Goal: Information Seeking & Learning: Learn about a topic

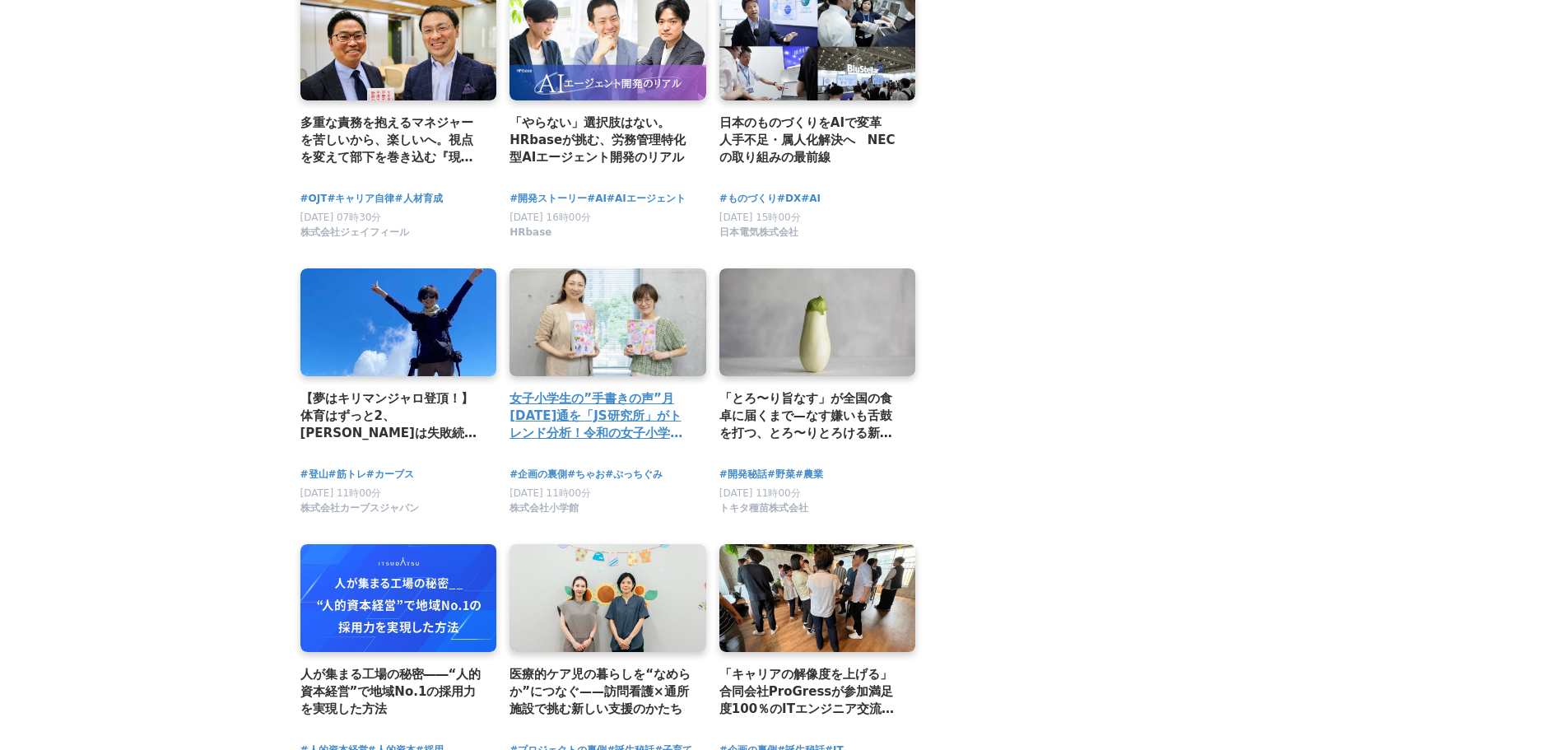
scroll to position [2141, 0]
click at [571, 305] on link at bounding box center [607, 321] width 206 height 114
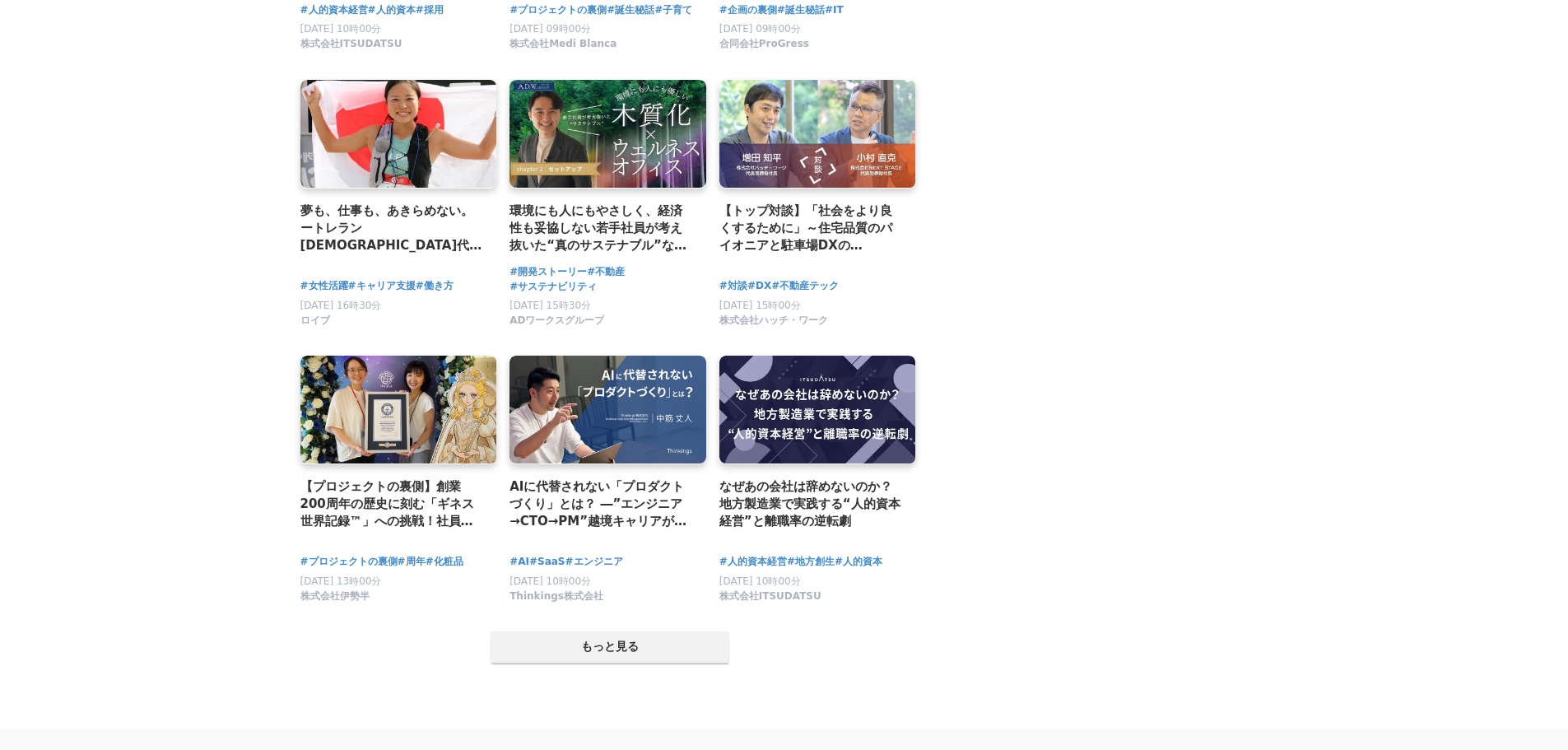
scroll to position [2882, 0]
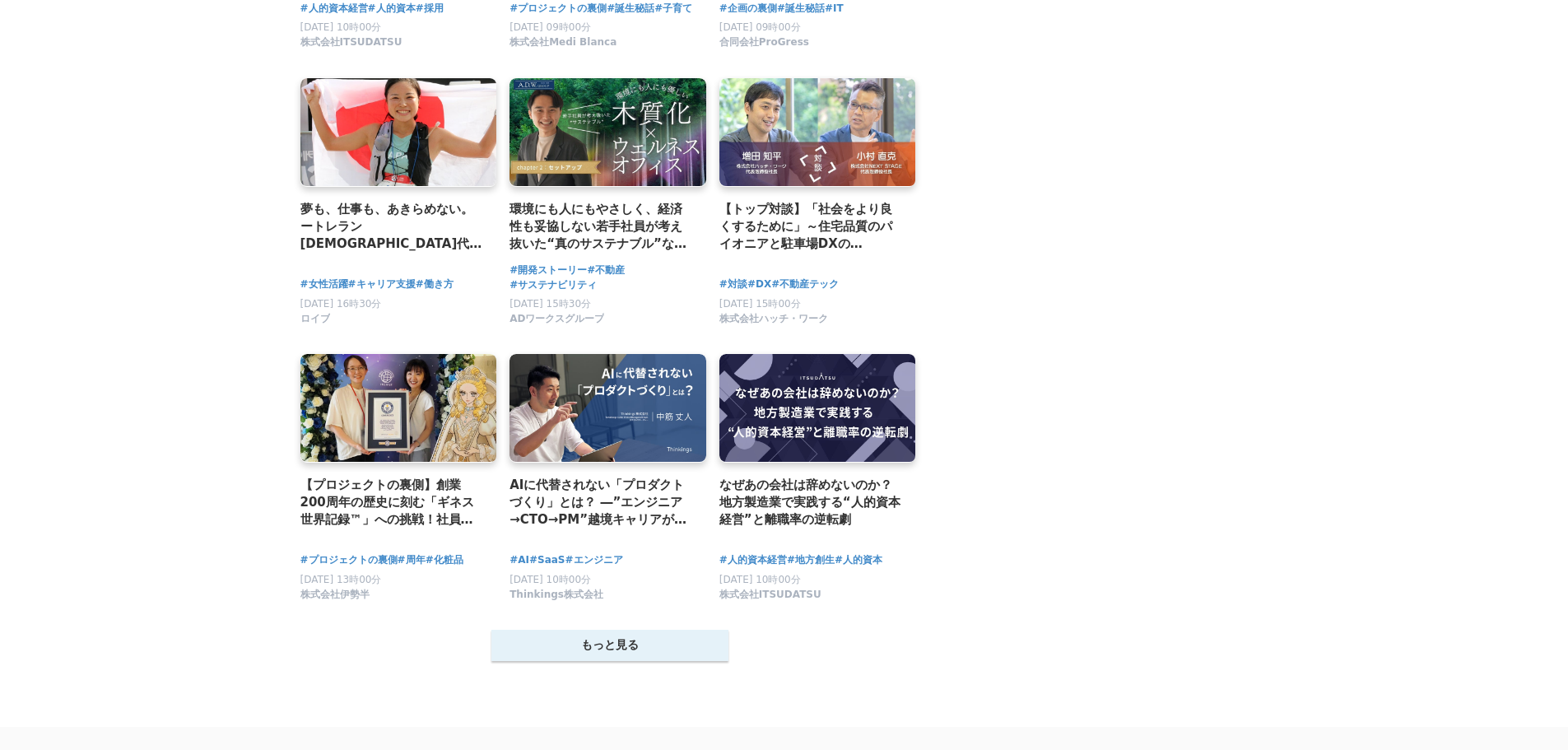
click at [581, 655] on button "もっと見る" at bounding box center [610, 645] width 237 height 31
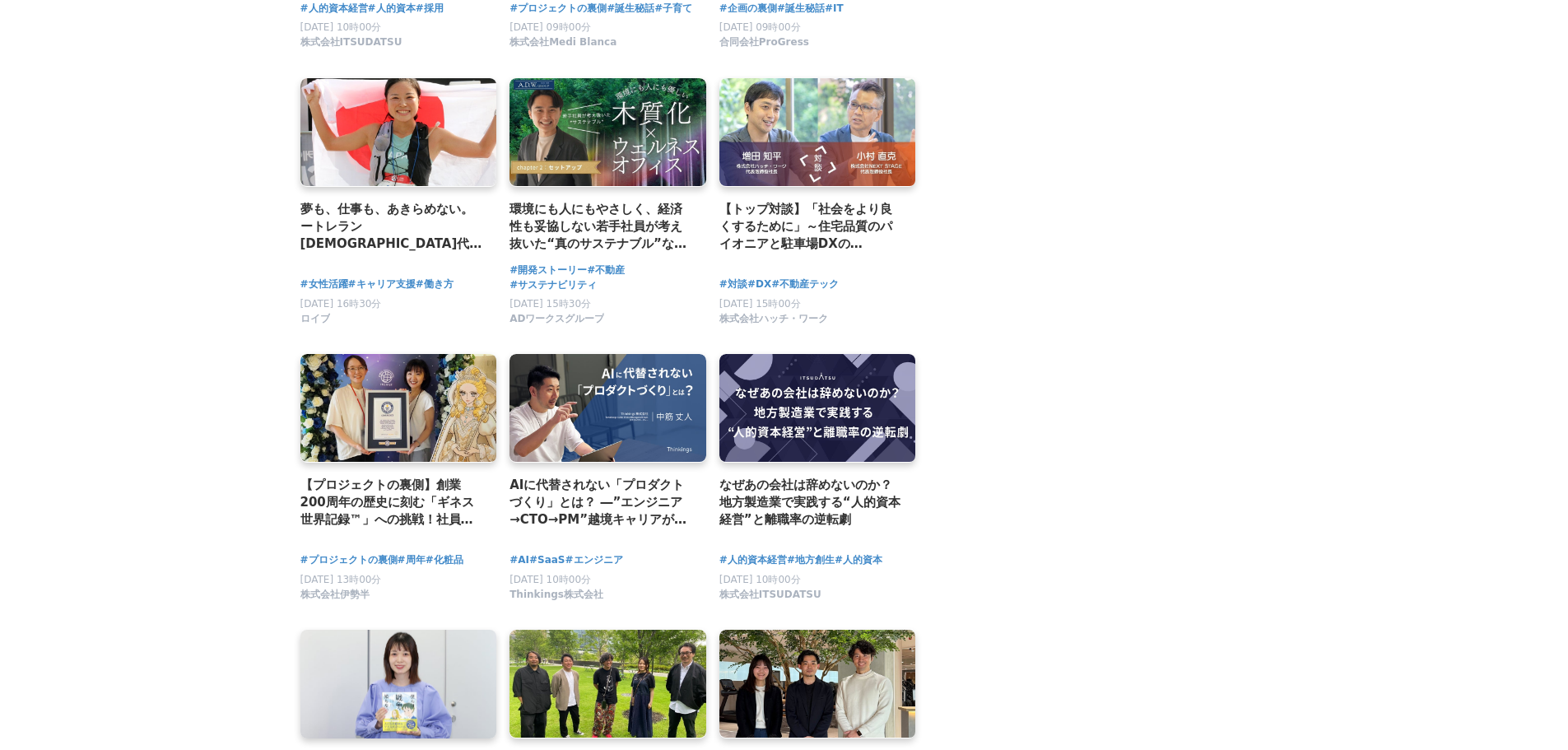
scroll to position [3047, 0]
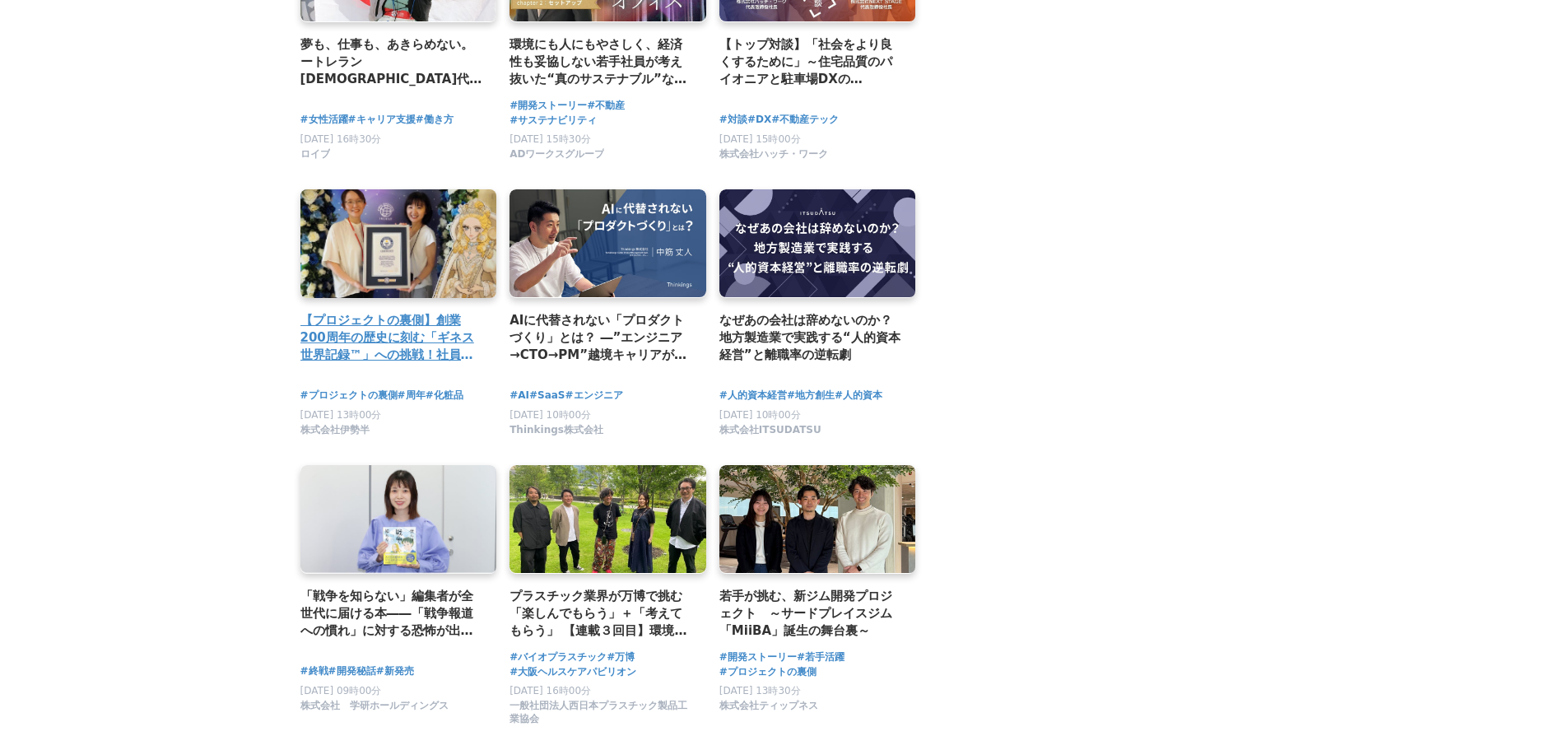
click at [364, 365] on h2 "【プロジェクトの裏側】創業200周年の歴史に刻む「ギネス世界記録™」への挑戦！社員にも秘密で準備されたサプライズチャレンジの舞台裏" at bounding box center [392, 337] width 184 height 54
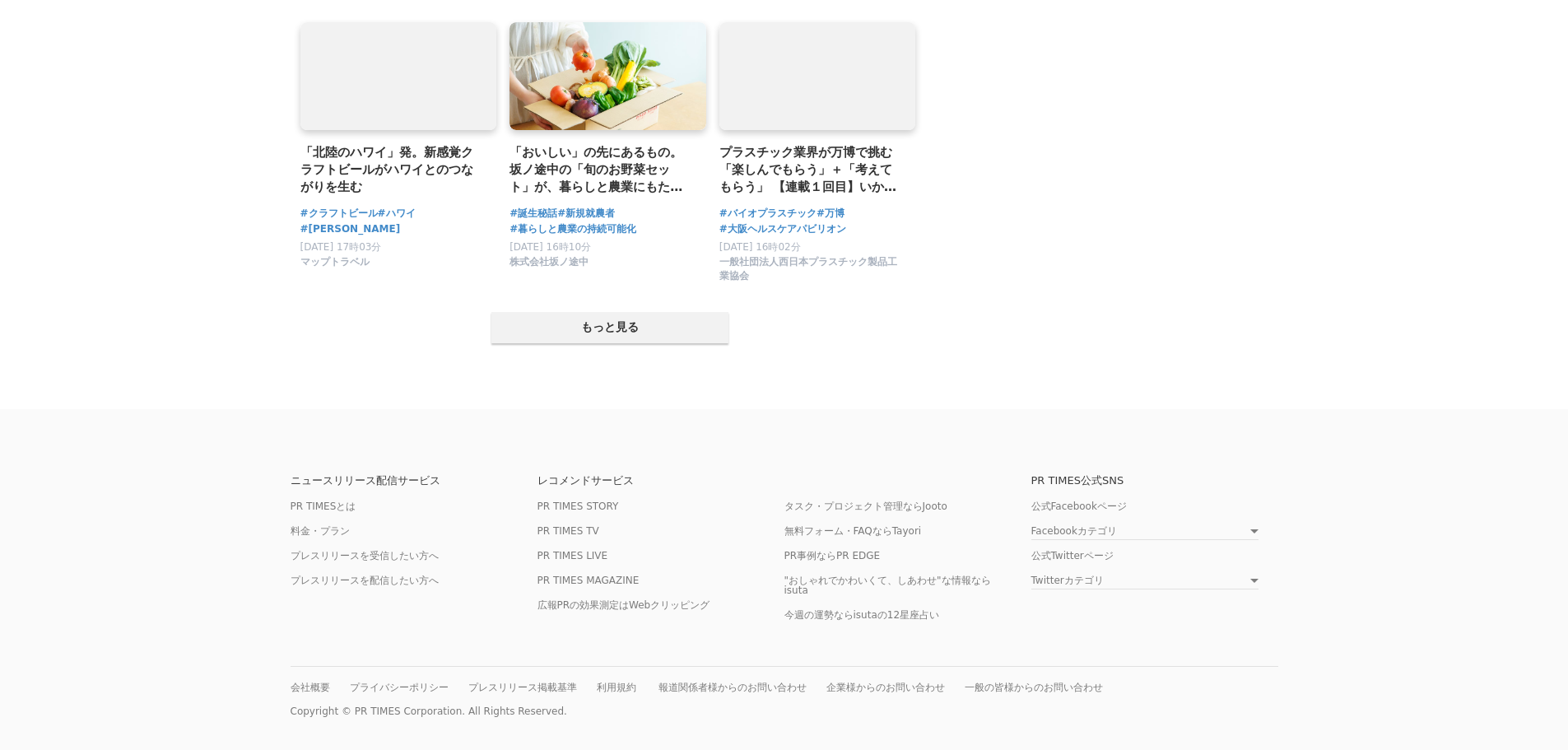
scroll to position [4933, 0]
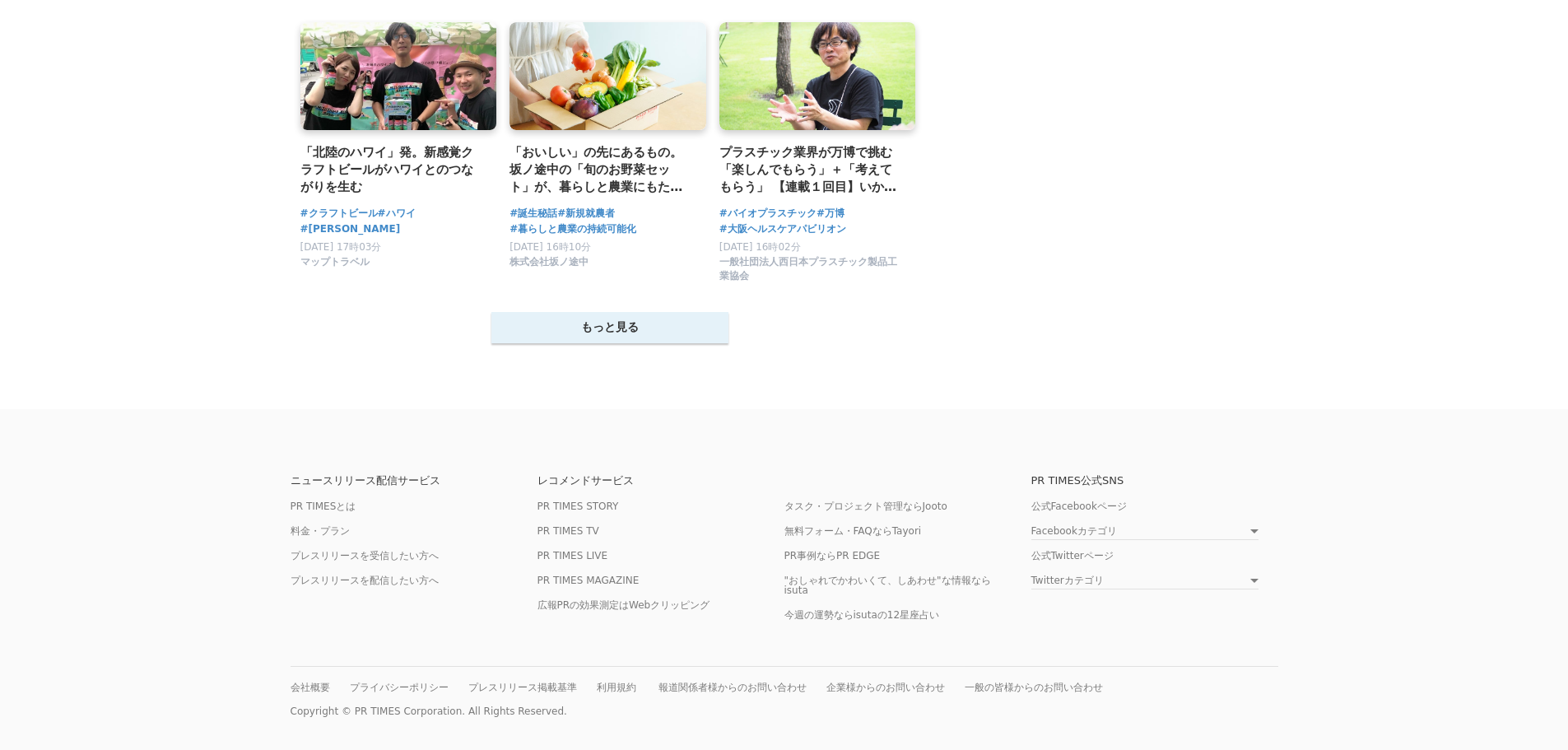
click at [572, 325] on button "もっと見る" at bounding box center [610, 327] width 237 height 31
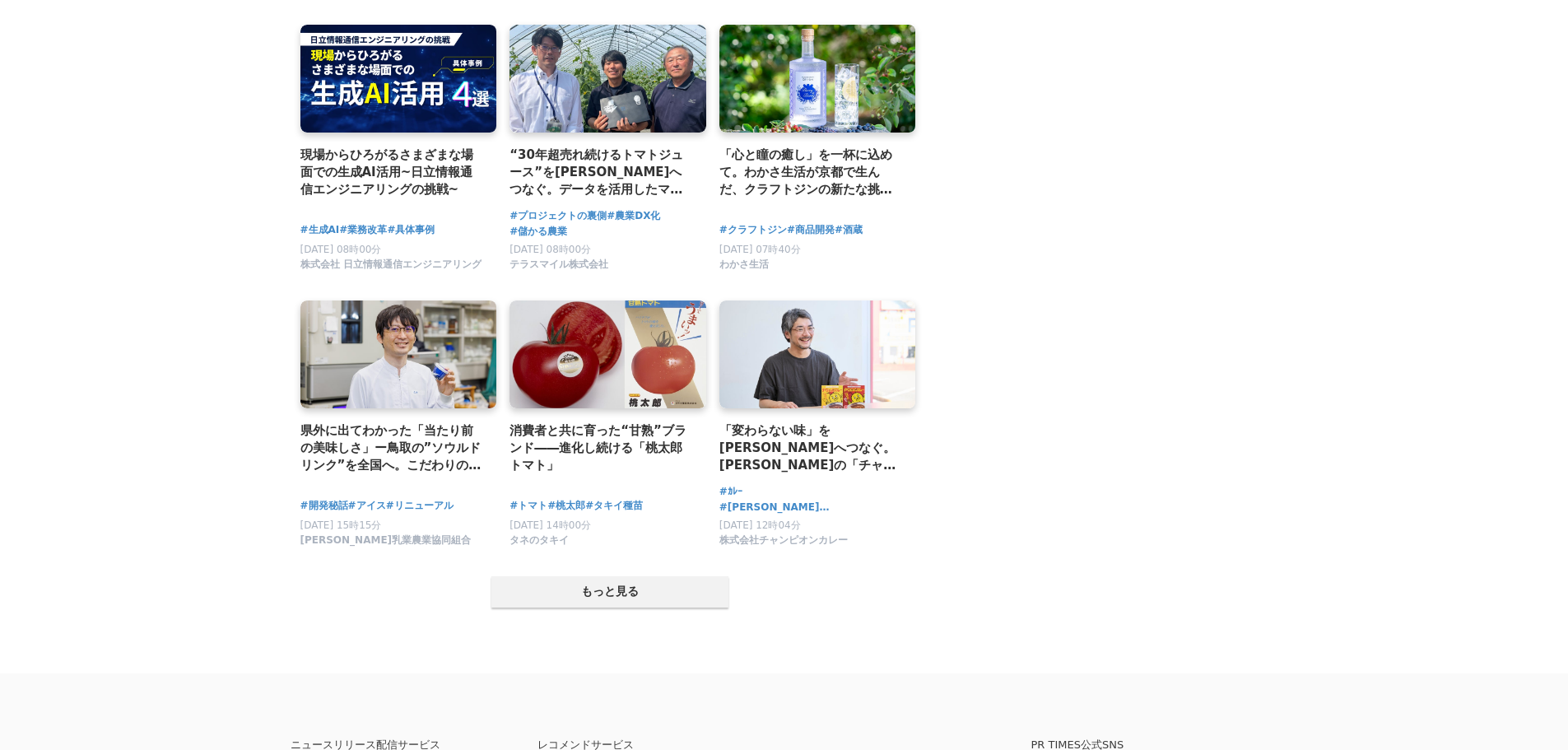
scroll to position [6334, 0]
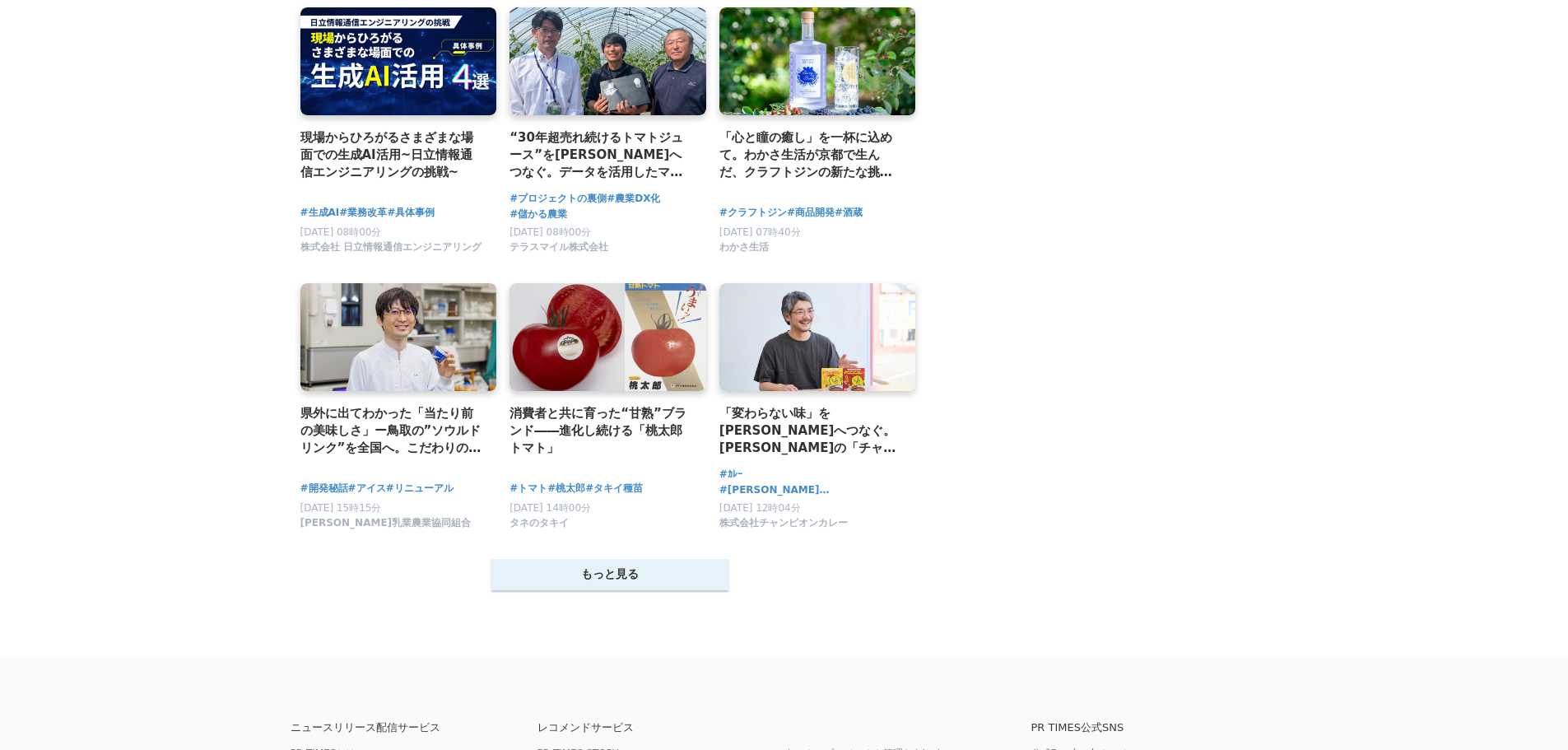
click at [593, 587] on button "もっと見る" at bounding box center [610, 574] width 237 height 31
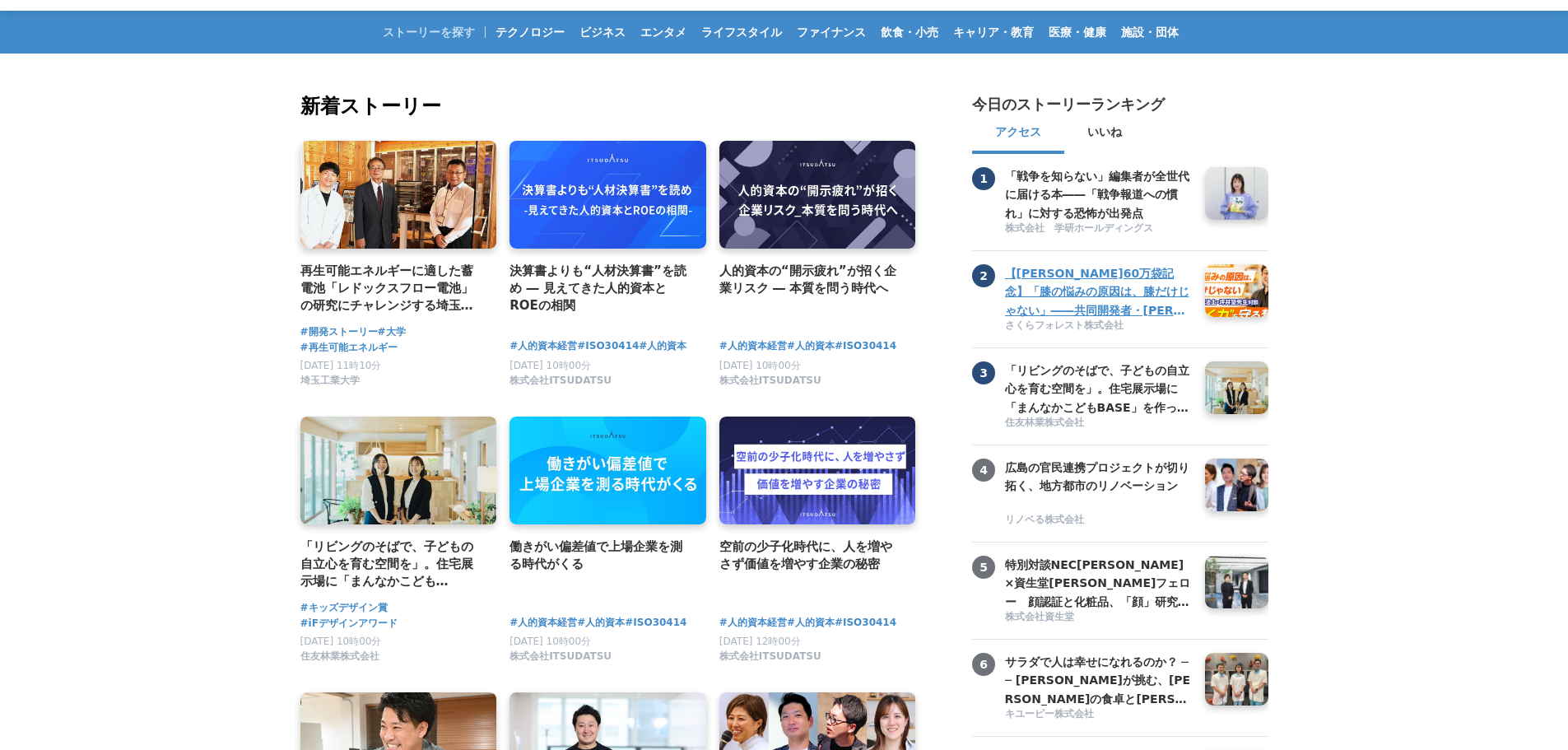
scroll to position [19, 0]
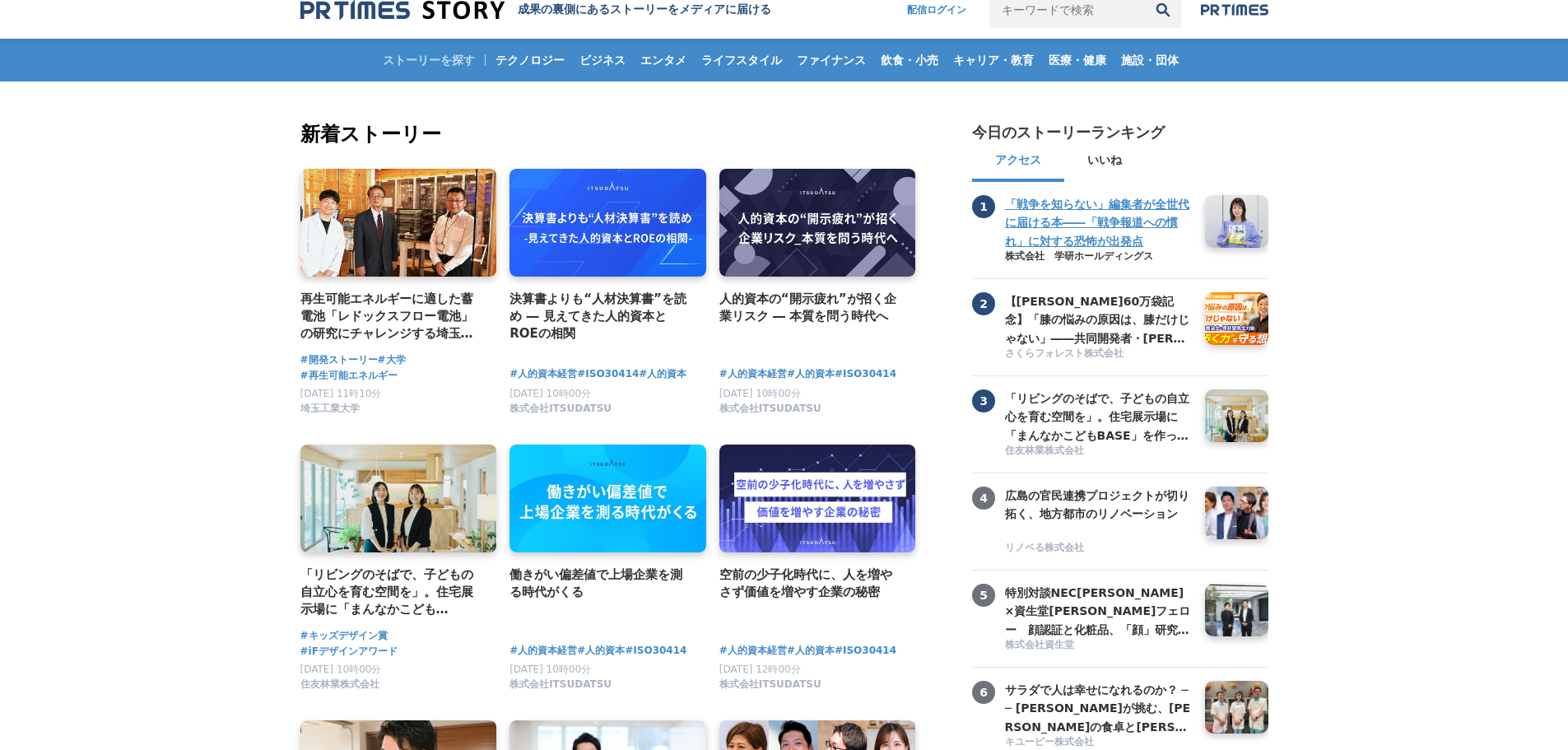
click at [1123, 260] on span "株式会社　学研ホールディングス" at bounding box center [1078, 256] width 148 height 14
click at [1051, 238] on h3 "「戦争を知らない」編集者が全世代に届ける本――「戦争報道への慣れ」に対する恐怖が出発点" at bounding box center [1098, 222] width 187 height 56
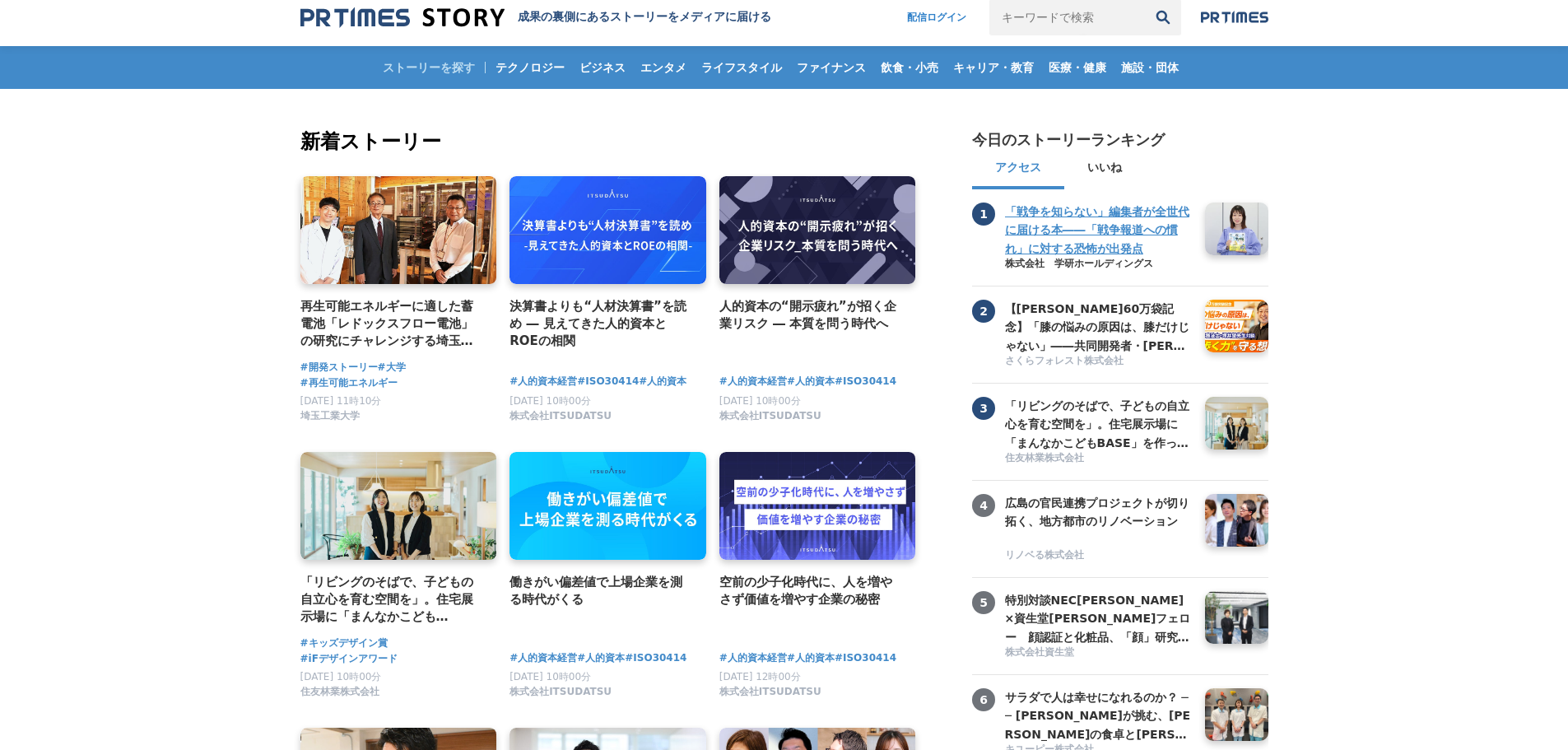
scroll to position [0, 0]
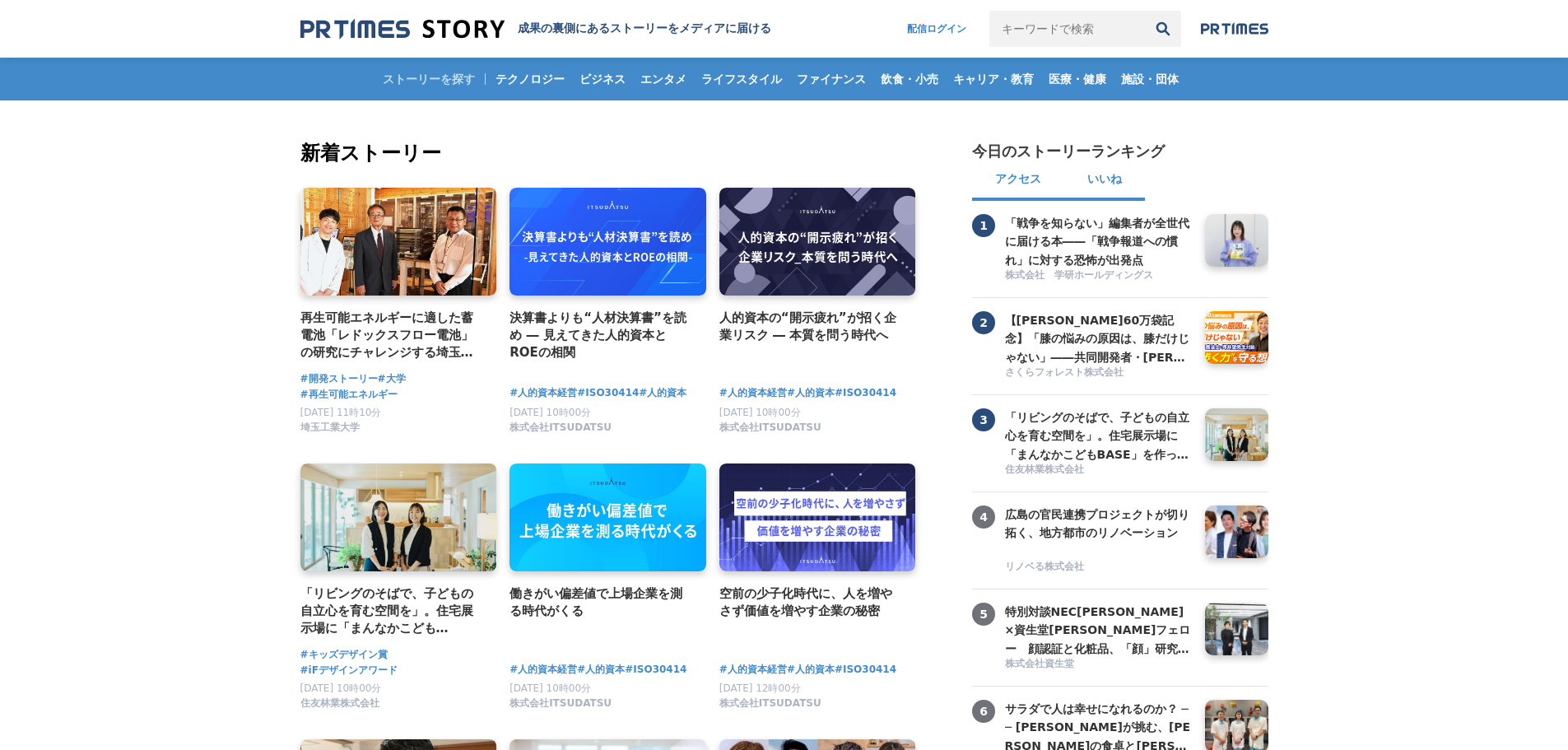
click at [1115, 184] on button "いいね" at bounding box center [1105, 181] width 81 height 40
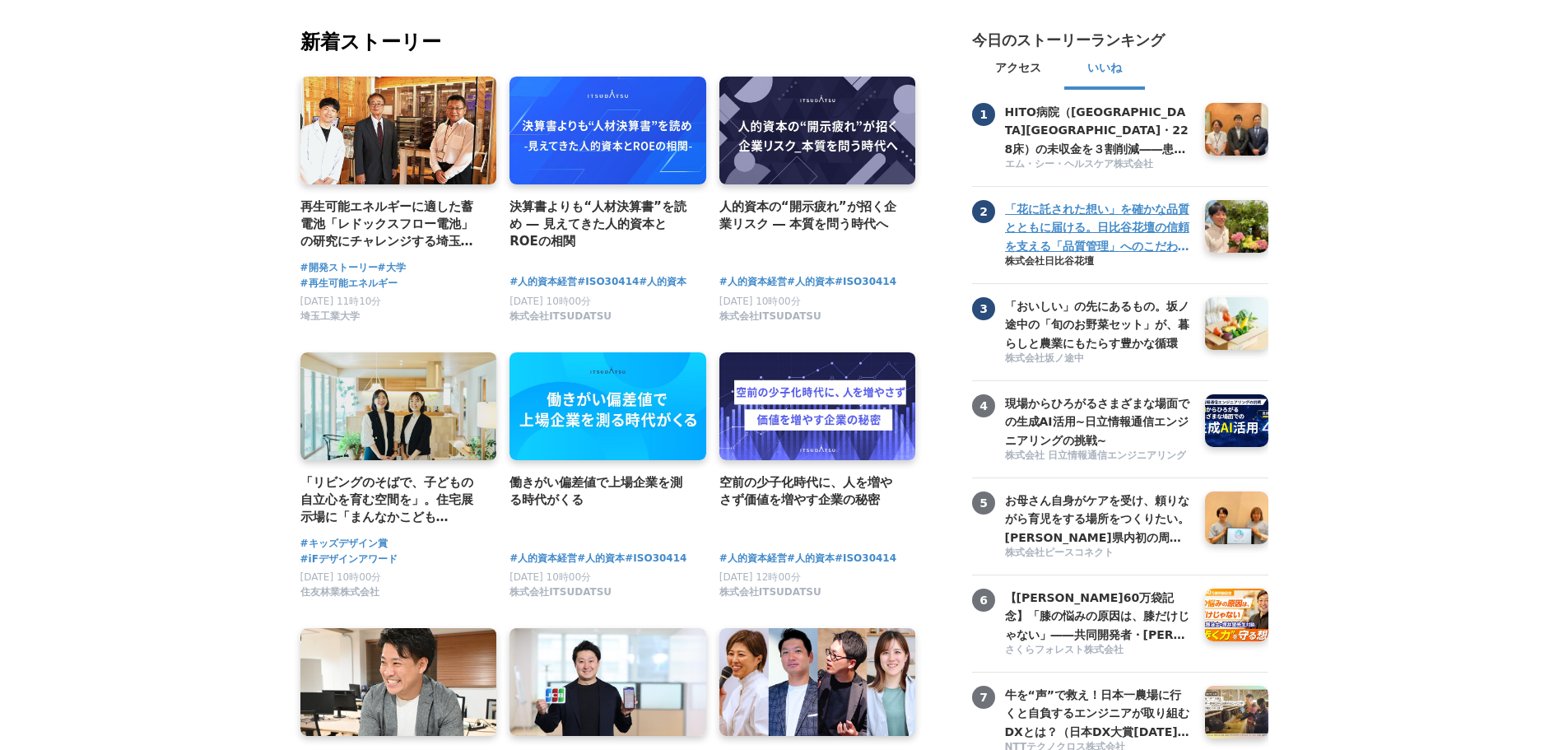
scroll to position [82, 0]
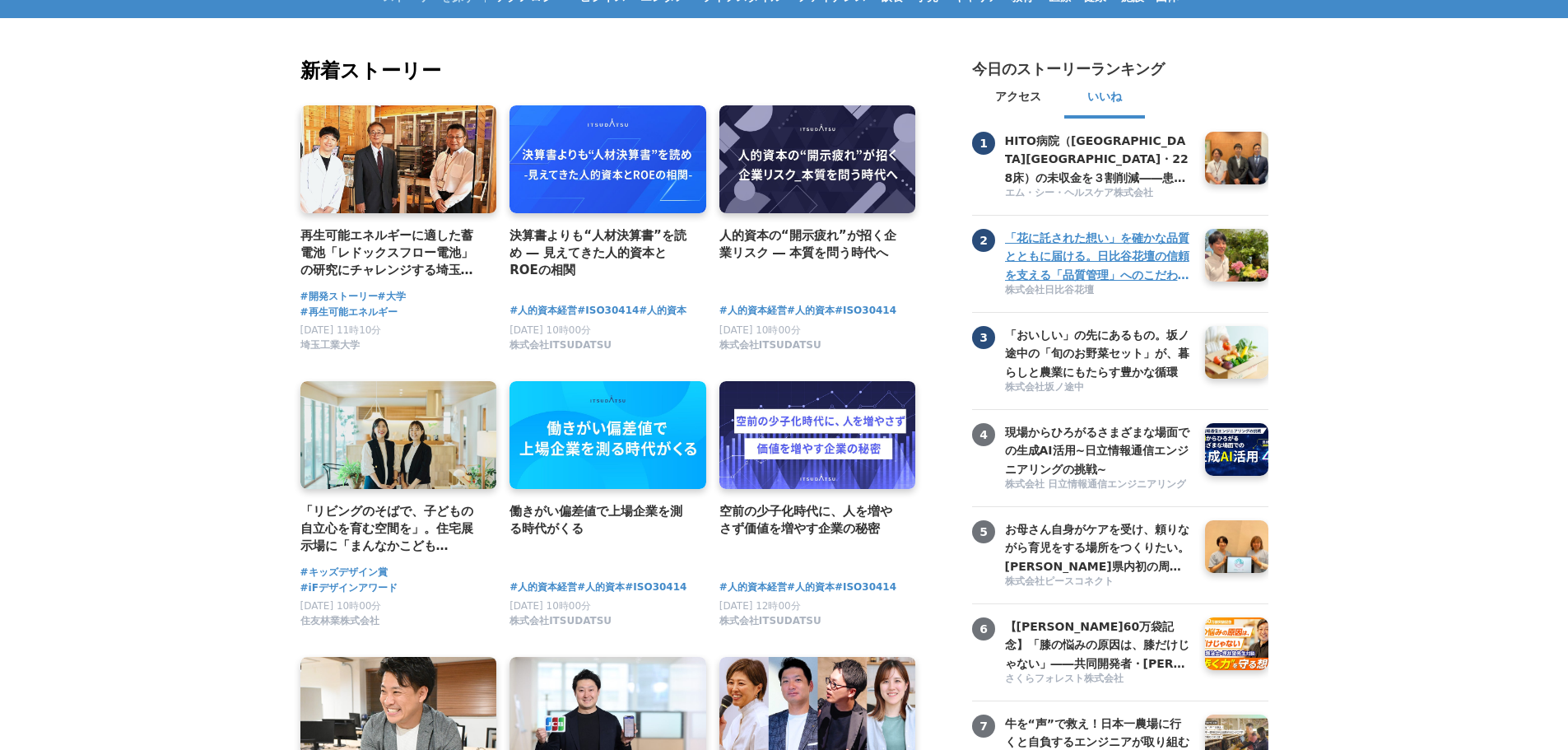
click at [1111, 275] on h3 "「花に託された想い」を確かな品質とともに届ける。日比谷花壇の信頼を支える「品質管理」へのこだわりとは。" at bounding box center [1098, 256] width 187 height 56
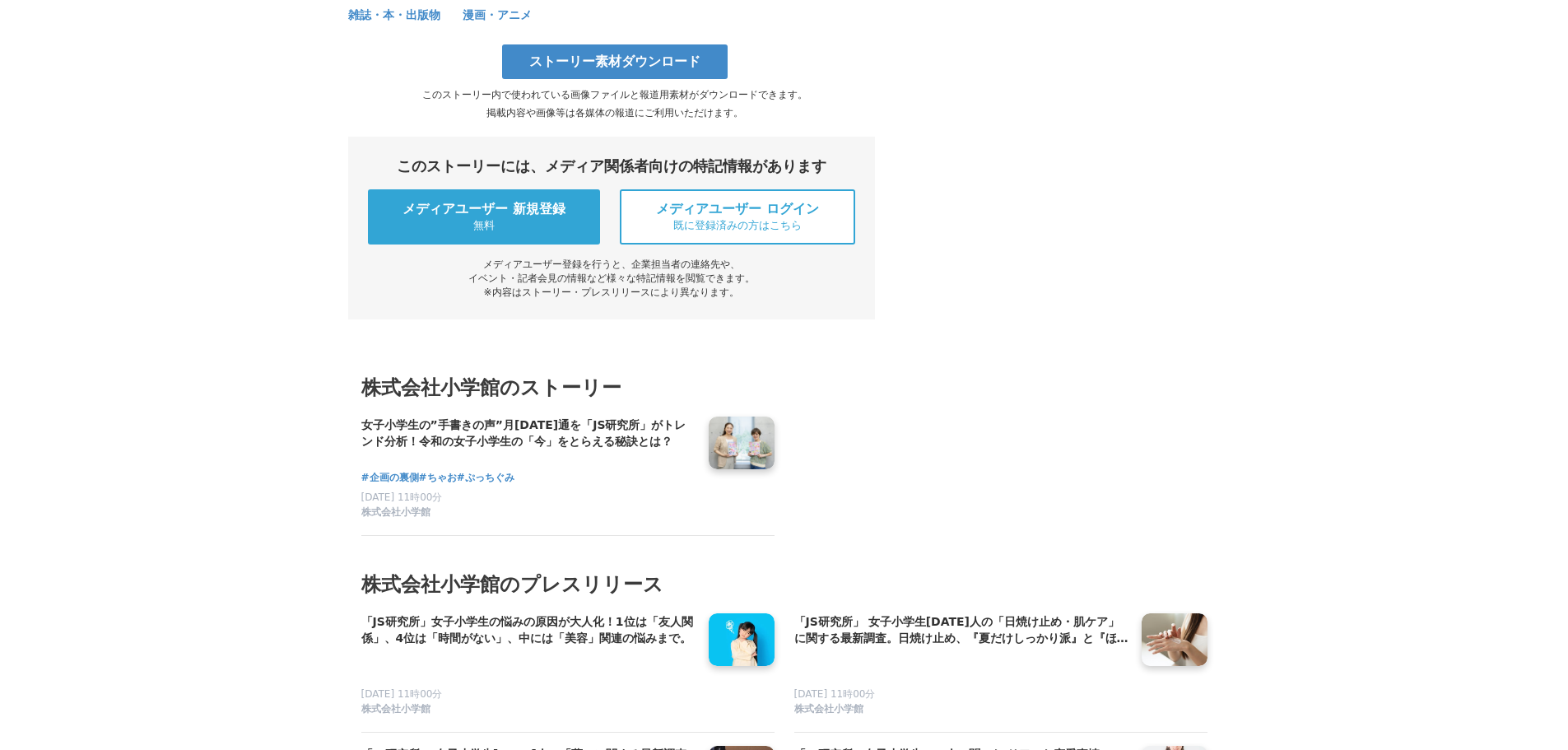
scroll to position [14493, 0]
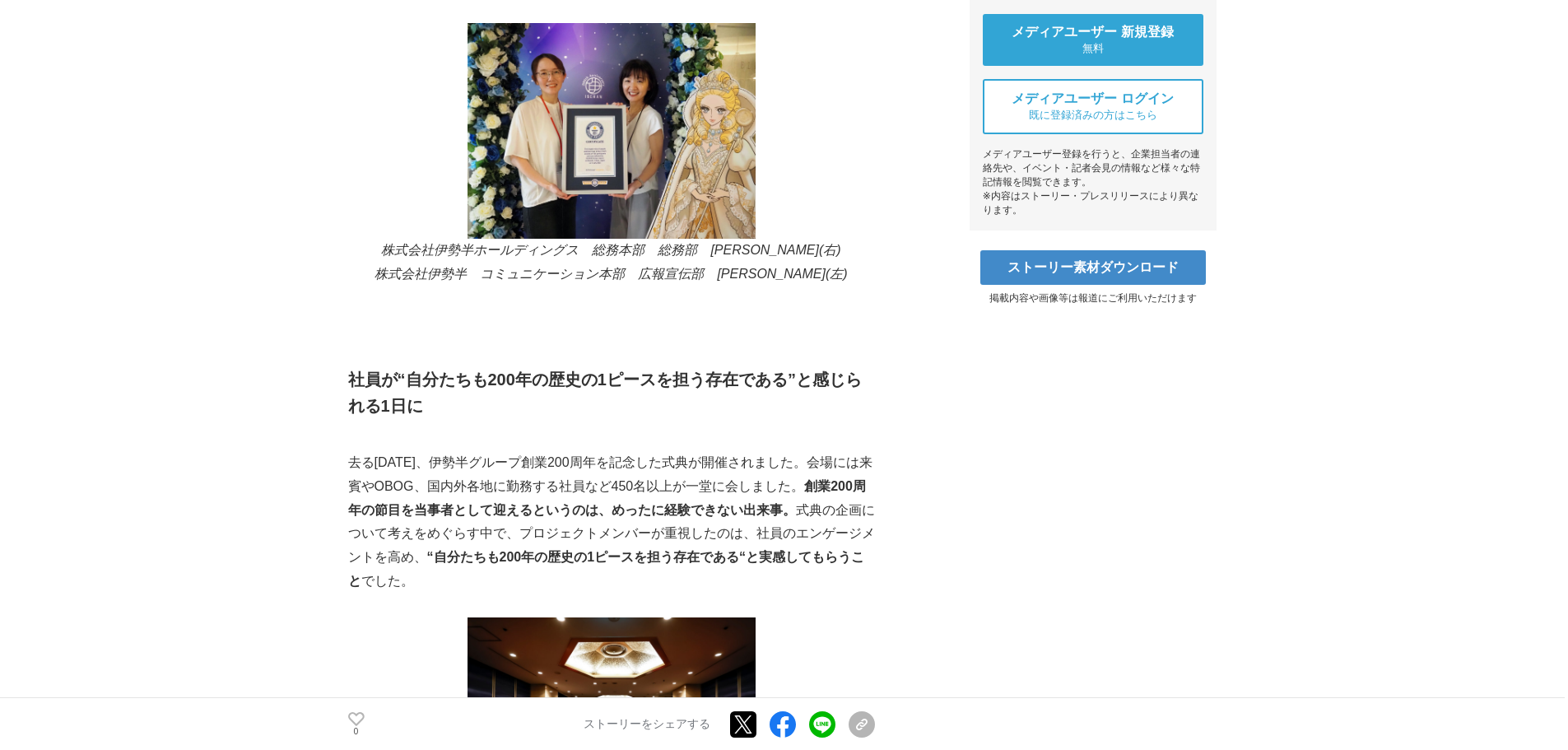
scroll to position [742, 0]
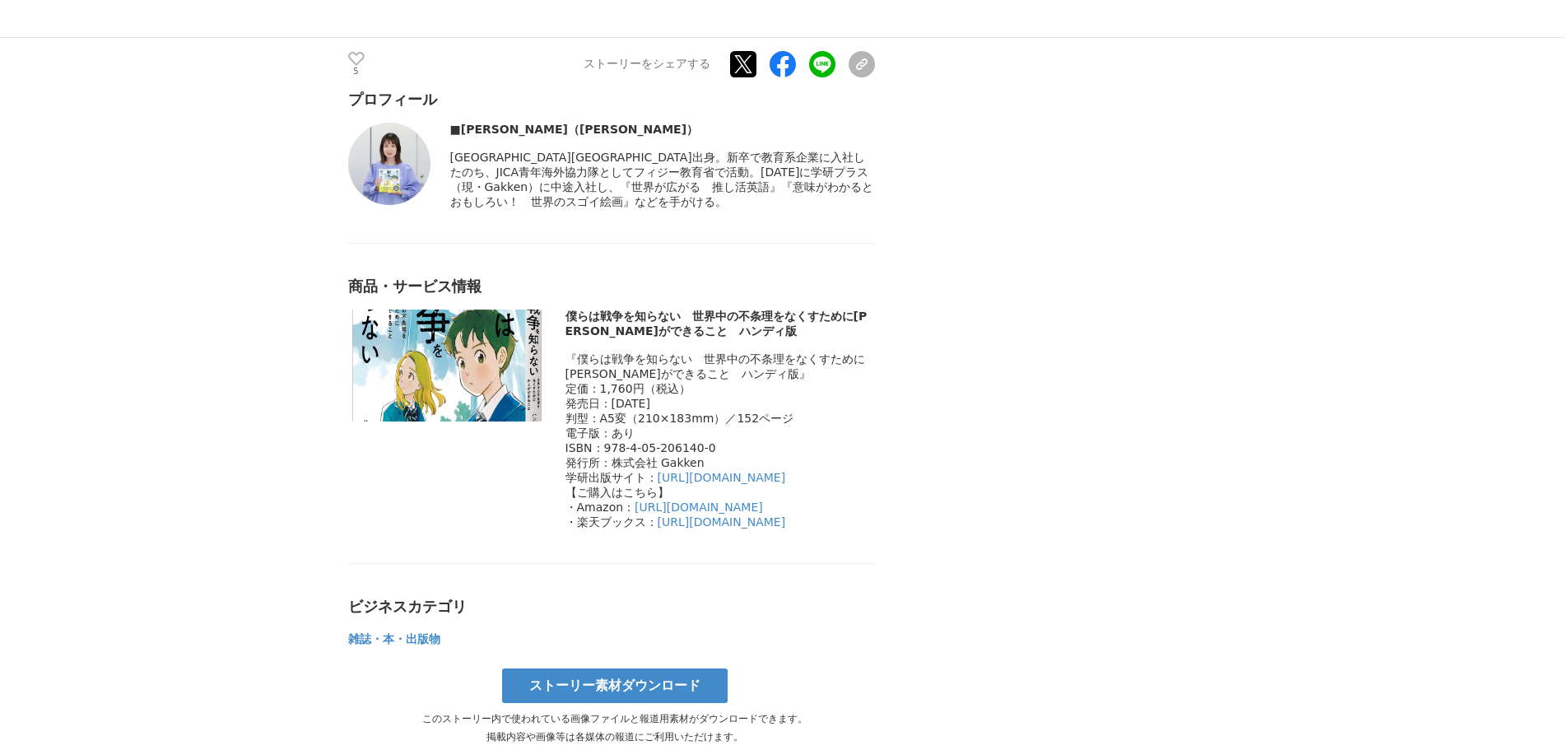
scroll to position [8400, 0]
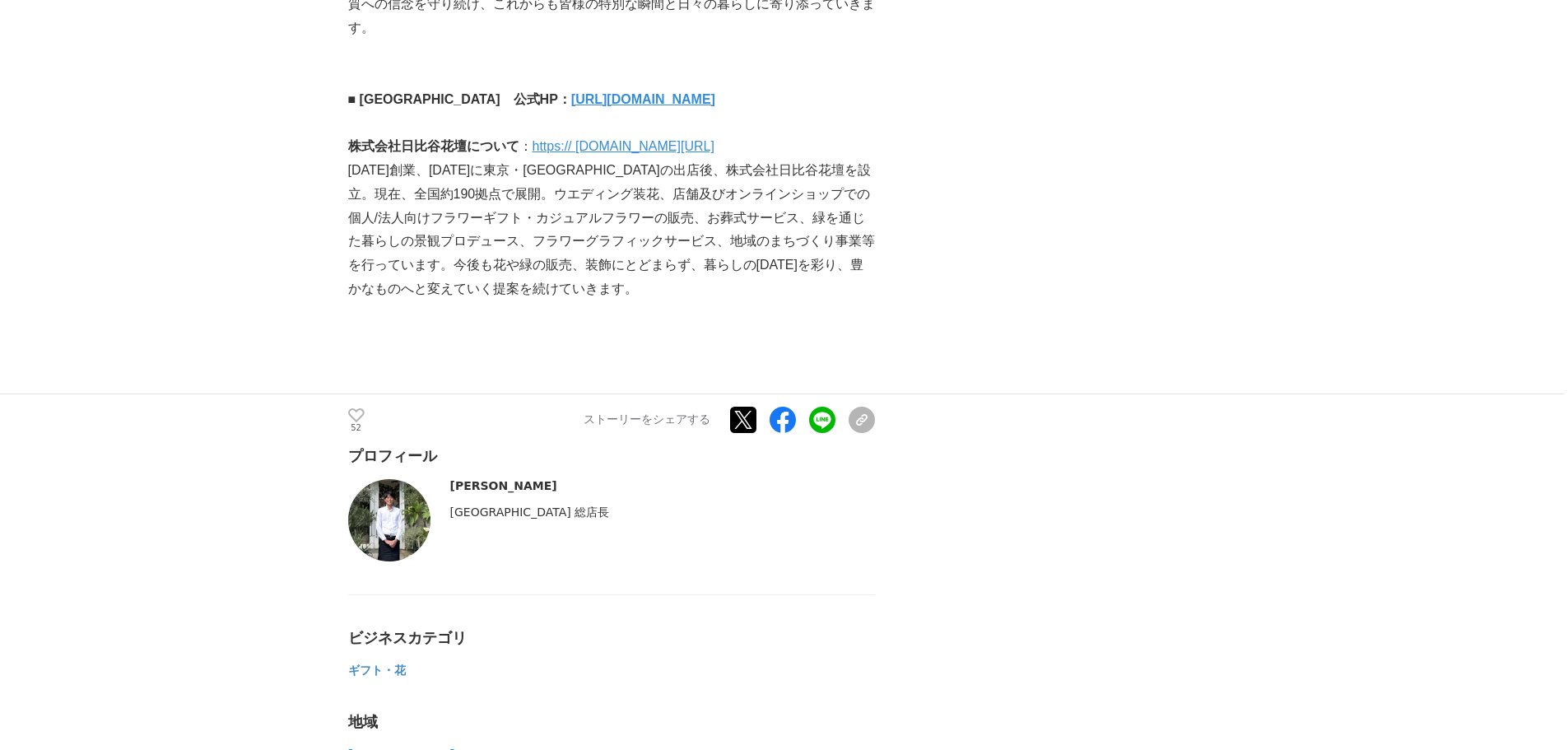
scroll to position [10952, 0]
